Goal: Task Accomplishment & Management: Manage account settings

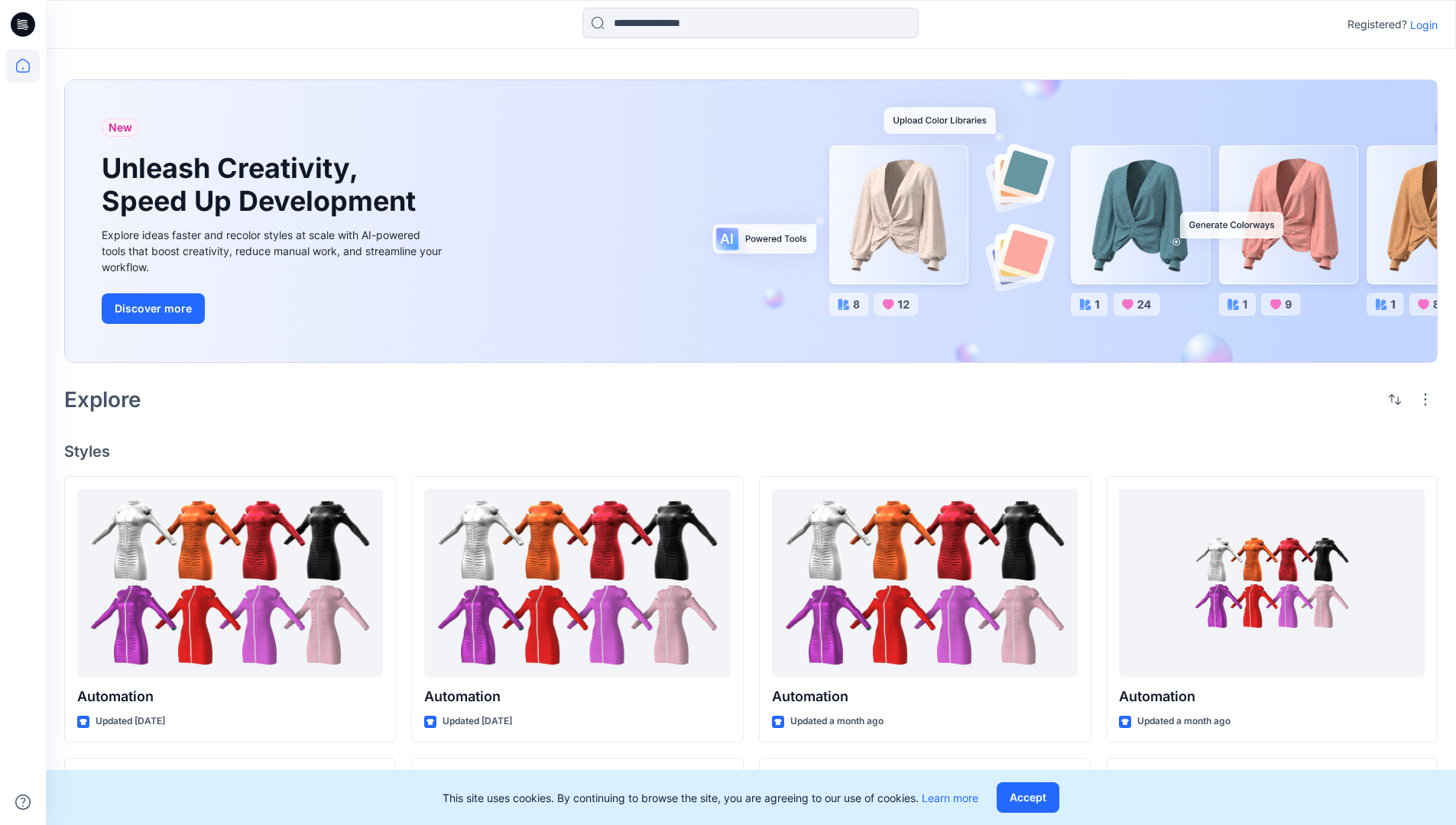
click at [1429, 27] on p "Login" at bounding box center [1424, 25] width 28 height 16
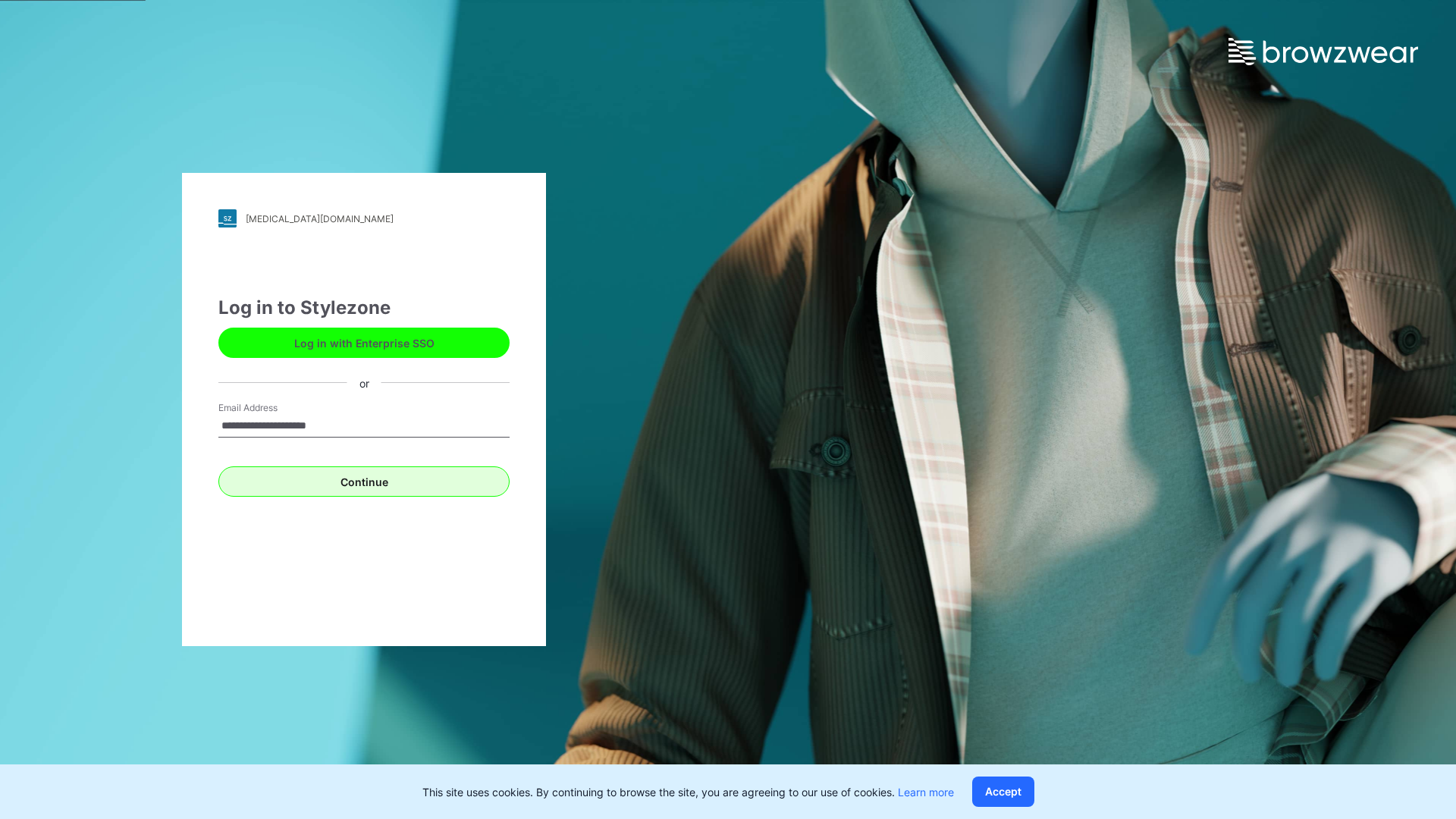
type input "**********"
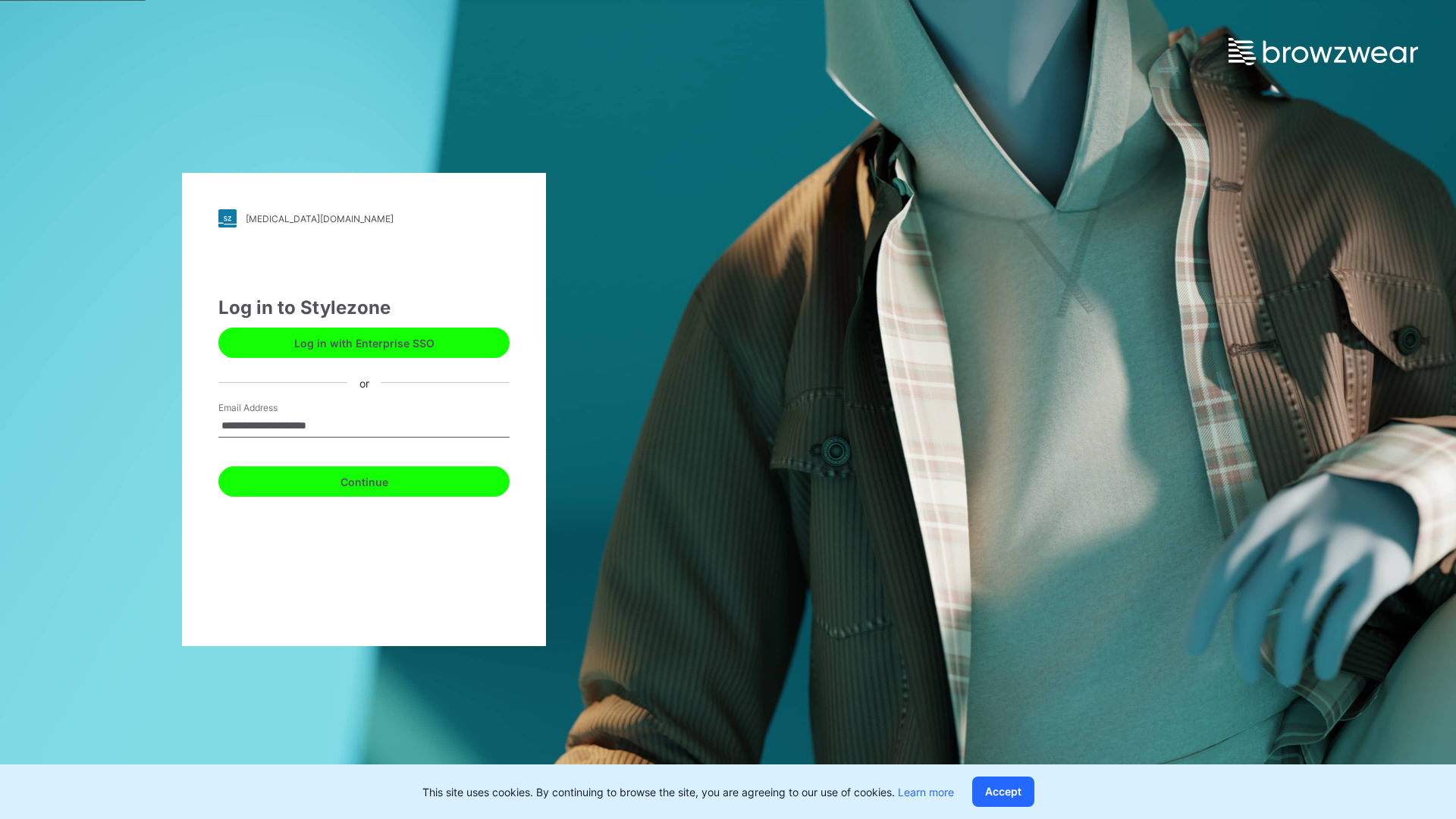
click at [390, 474] on button "Continue" at bounding box center [364, 481] width 291 height 31
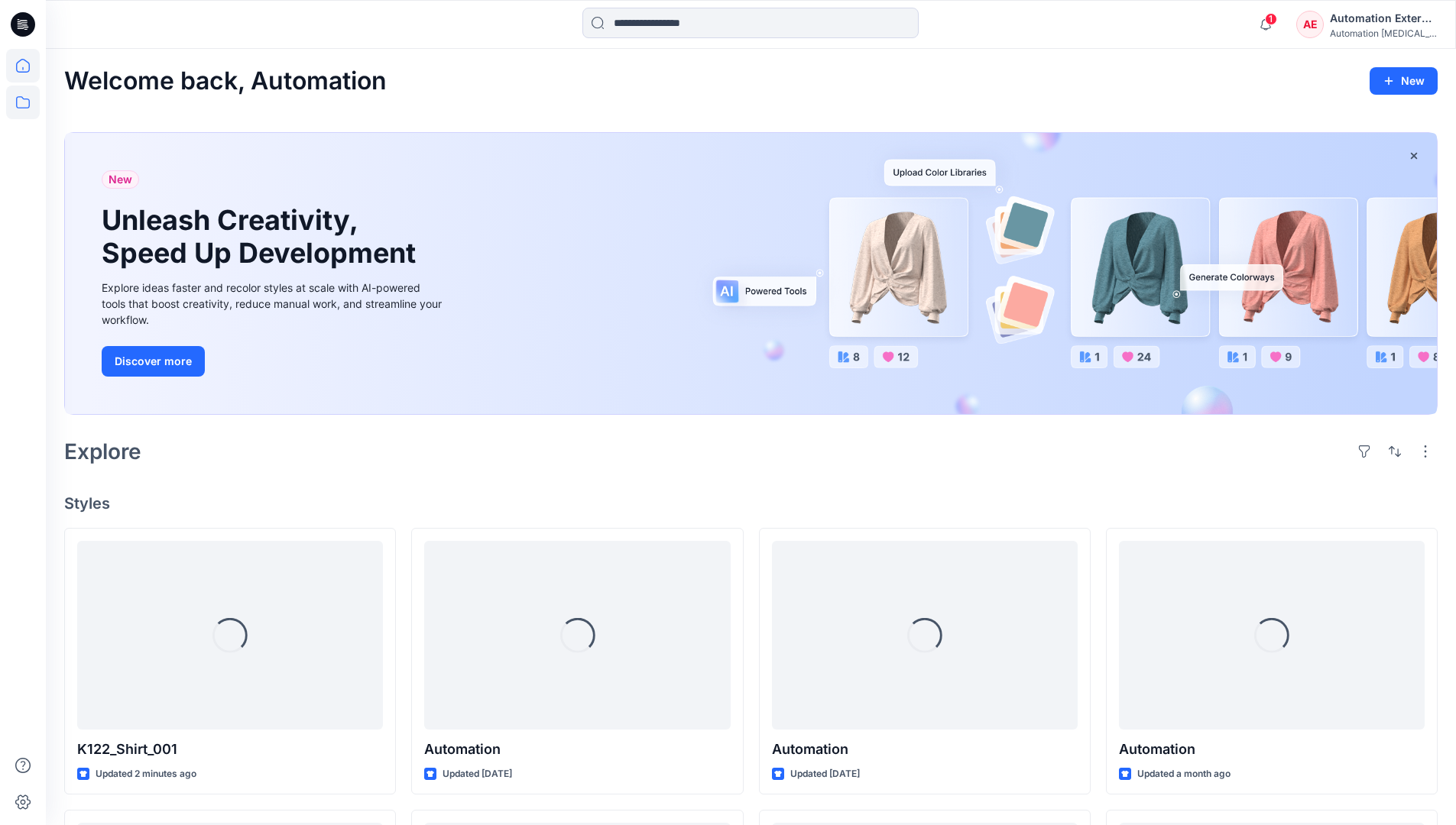
click at [24, 109] on icon at bounding box center [23, 102] width 34 height 34
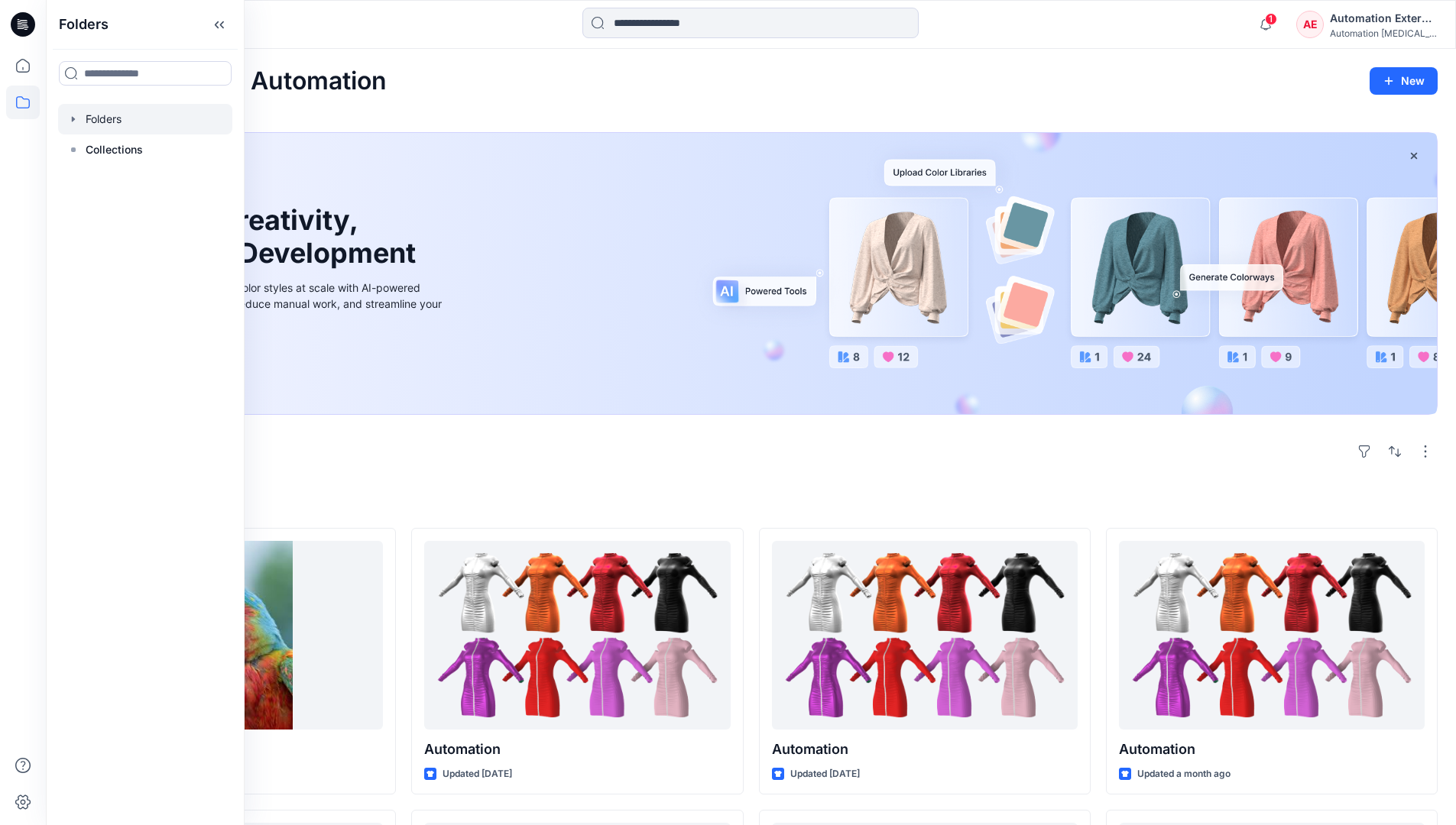
click at [115, 111] on div at bounding box center [146, 119] width 175 height 31
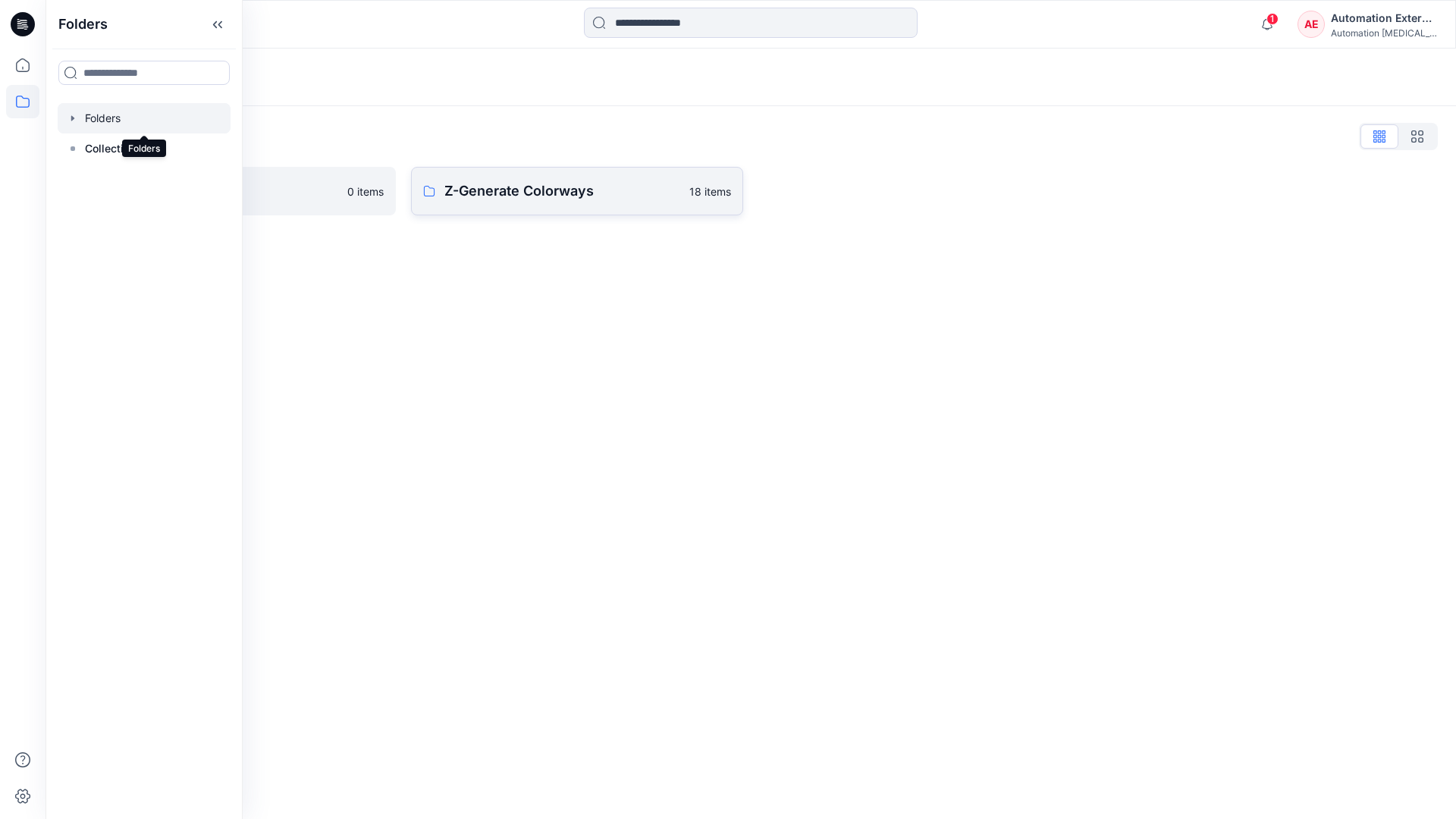
click at [534, 194] on p "Z-Generate Colorways" at bounding box center [563, 191] width 236 height 22
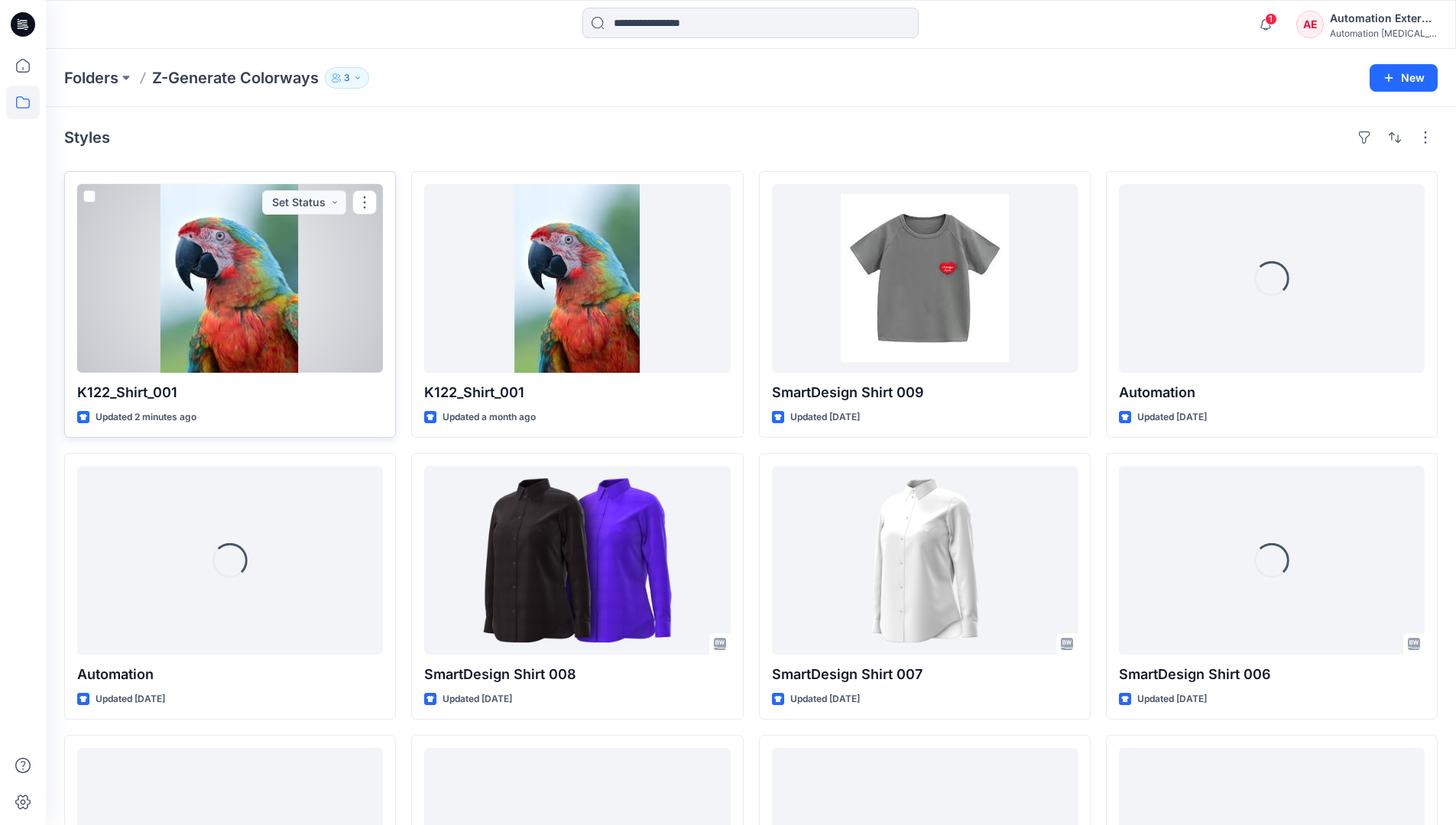
click at [95, 199] on span at bounding box center [89, 196] width 12 height 12
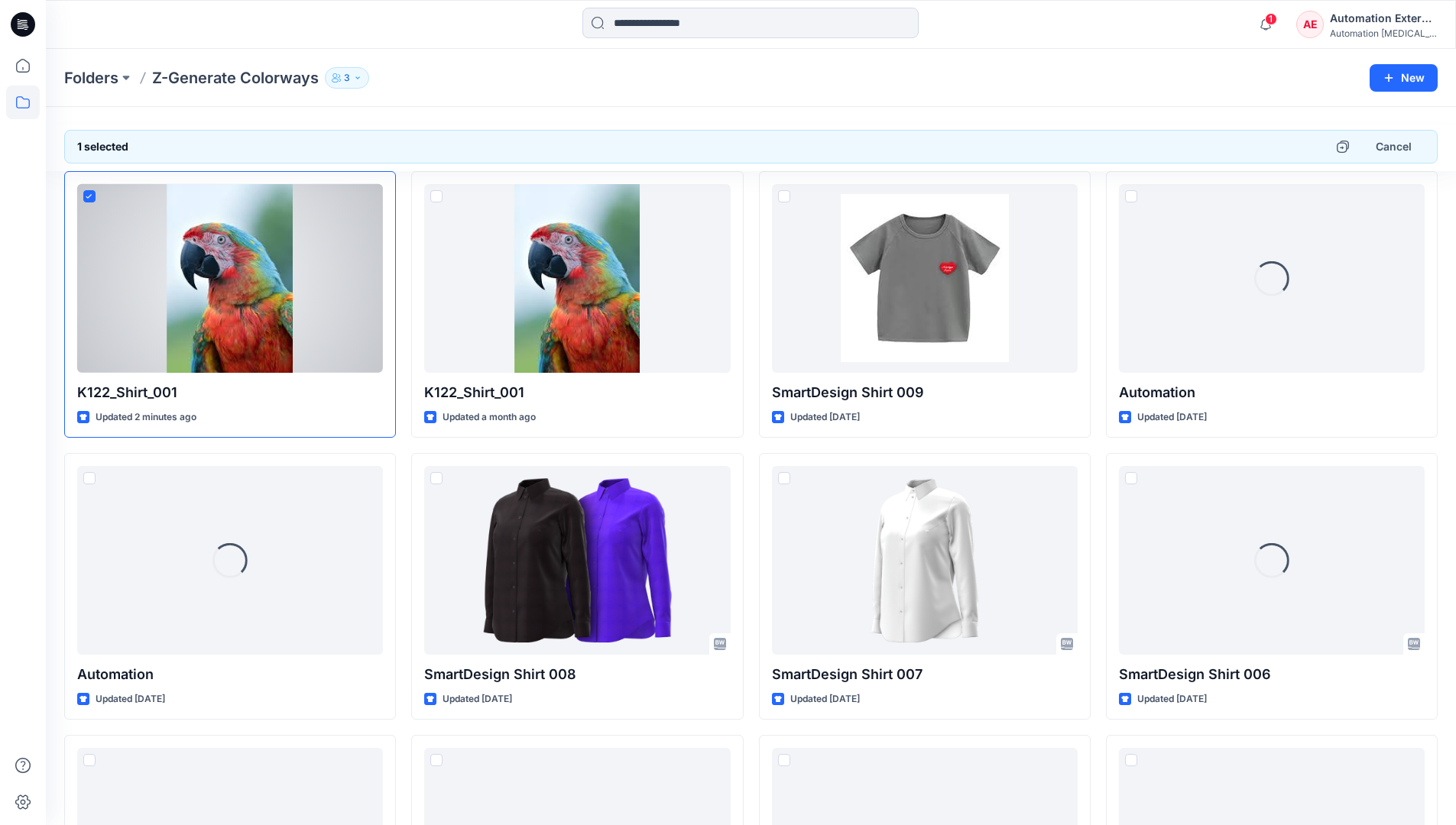
click at [1386, 18] on div "Automation External" at bounding box center [1384, 18] width 107 height 18
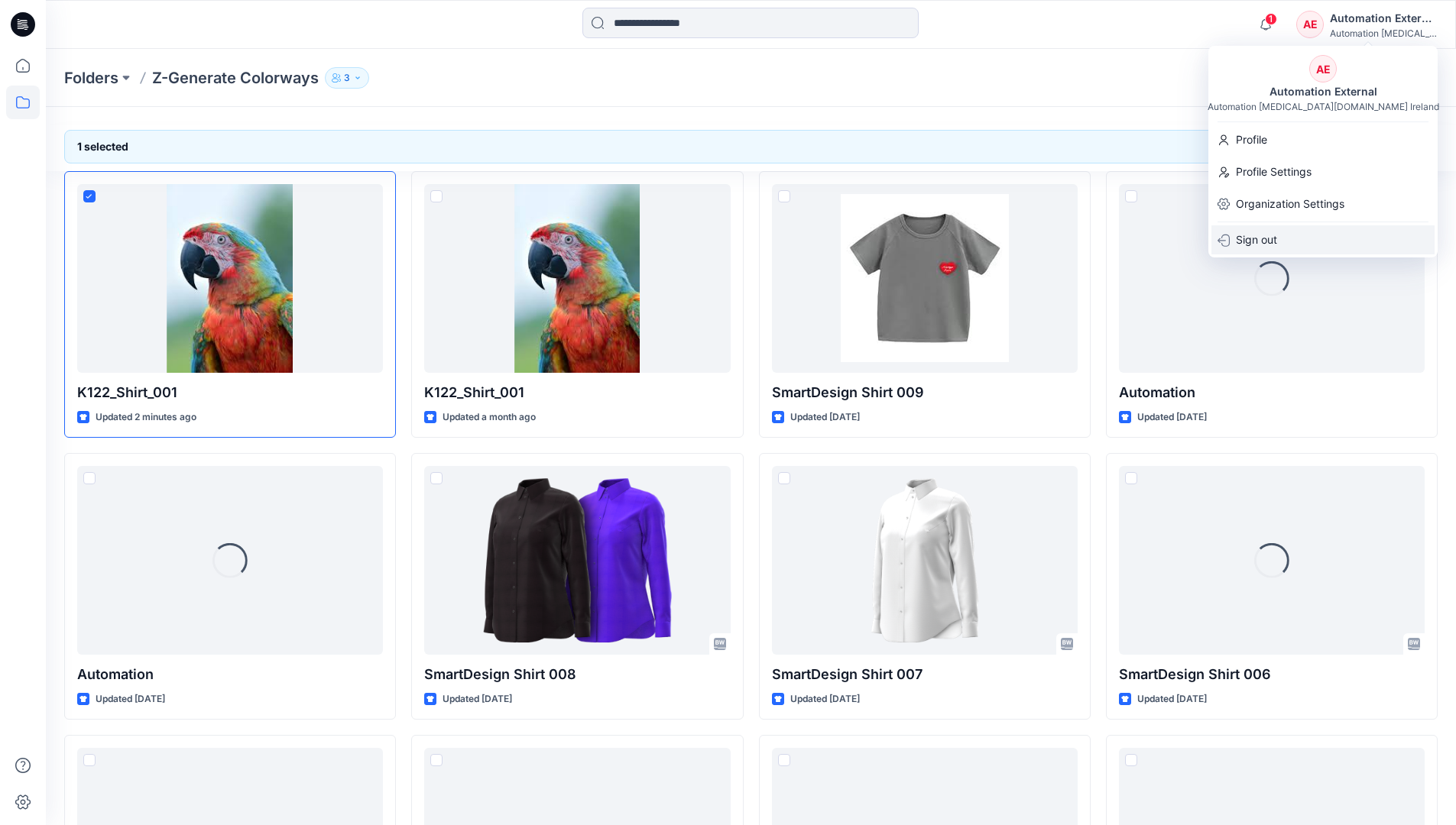
click at [1293, 235] on div "Sign out" at bounding box center [1323, 239] width 223 height 29
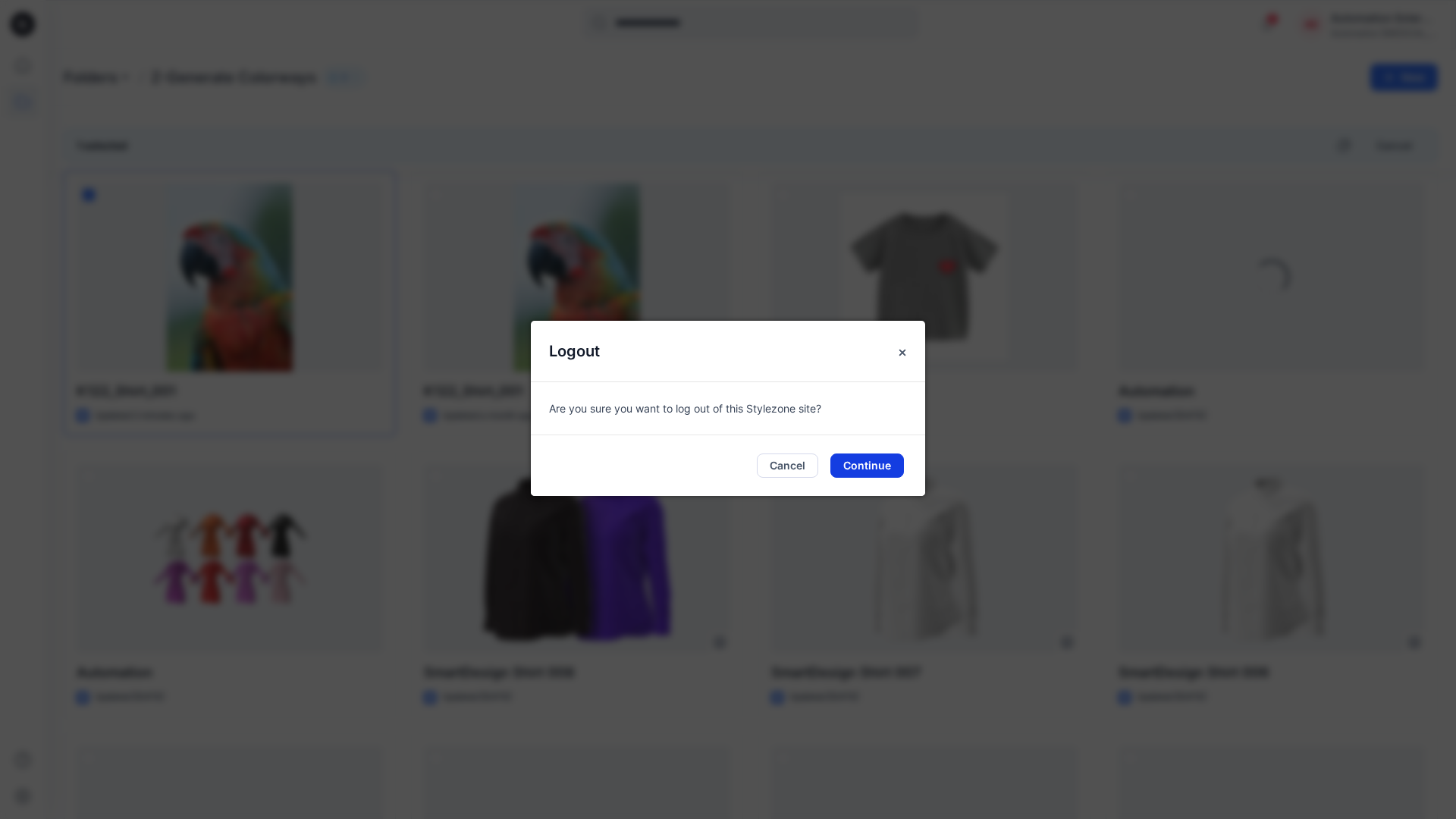
click at [891, 466] on button "Continue" at bounding box center [867, 466] width 74 height 25
